Goal: Task Accomplishment & Management: Manage account settings

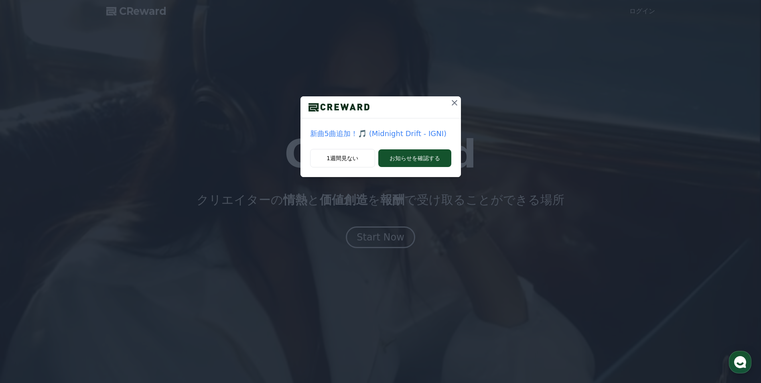
click at [454, 101] on icon at bounding box center [455, 103] width 10 height 10
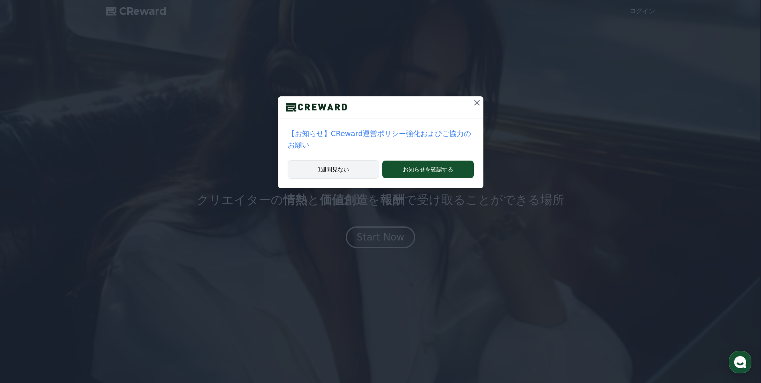
click at [358, 172] on button "1週間見ない" at bounding box center [334, 169] width 92 height 18
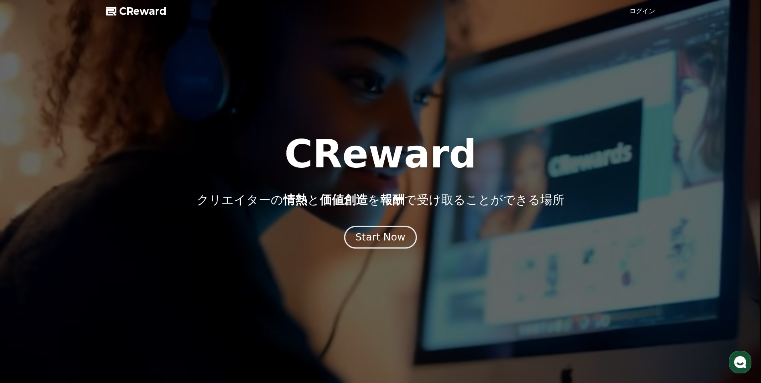
click at [370, 233] on div "Start Now" at bounding box center [381, 237] width 50 height 14
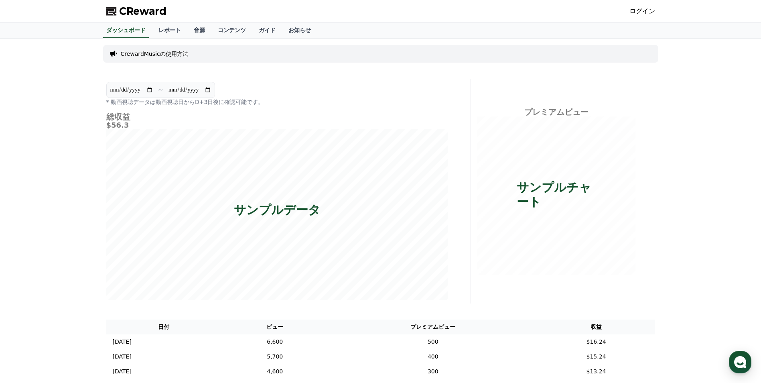
click at [640, 10] on link "ログイン" at bounding box center [643, 11] width 26 height 10
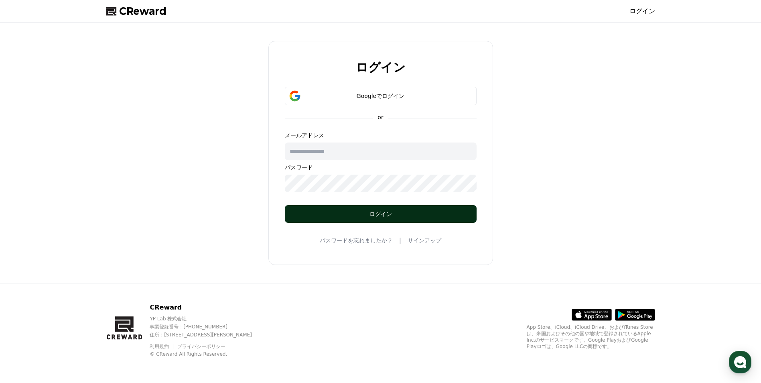
click at [400, 214] on div "ログイン" at bounding box center [381, 214] width 160 height 8
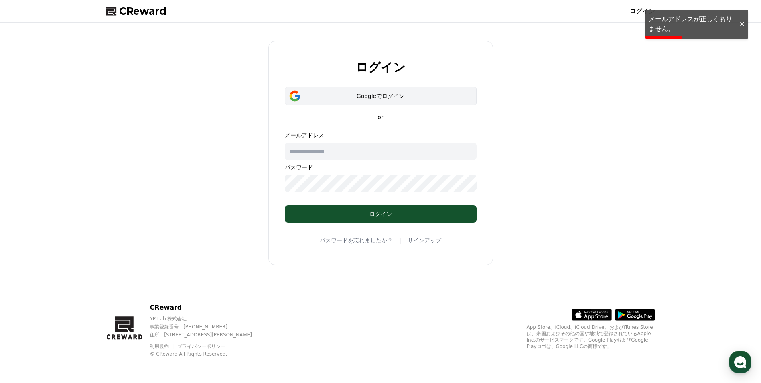
click at [368, 96] on div "Googleでログイン" at bounding box center [381, 96] width 169 height 8
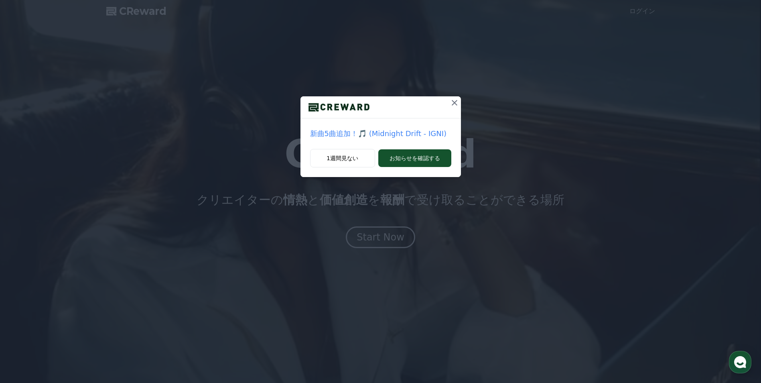
click at [456, 103] on icon at bounding box center [455, 103] width 10 height 10
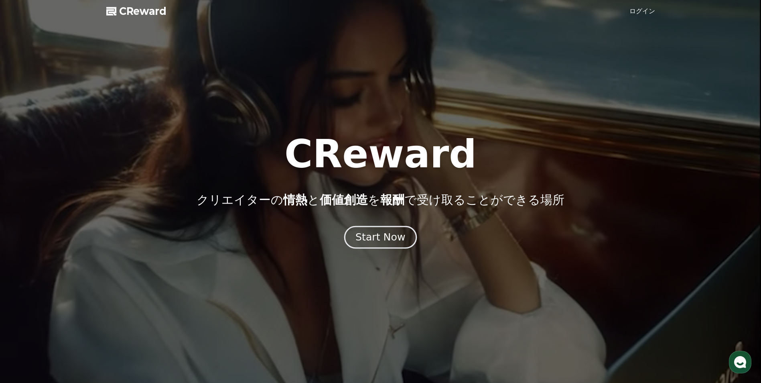
click at [371, 240] on div "Start Now" at bounding box center [381, 237] width 50 height 14
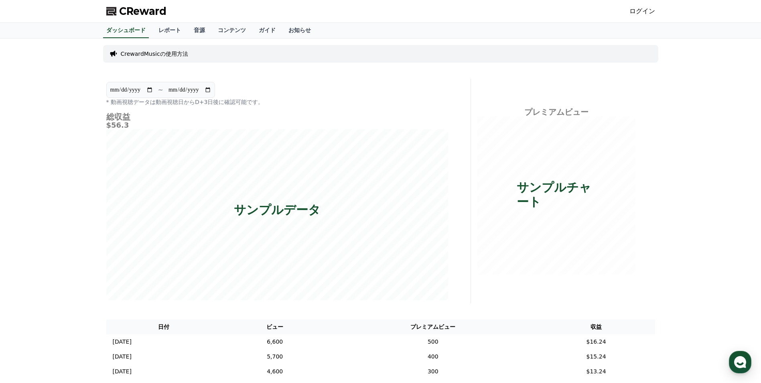
click at [642, 13] on link "ログイン" at bounding box center [643, 11] width 26 height 10
